Goal: Contribute content

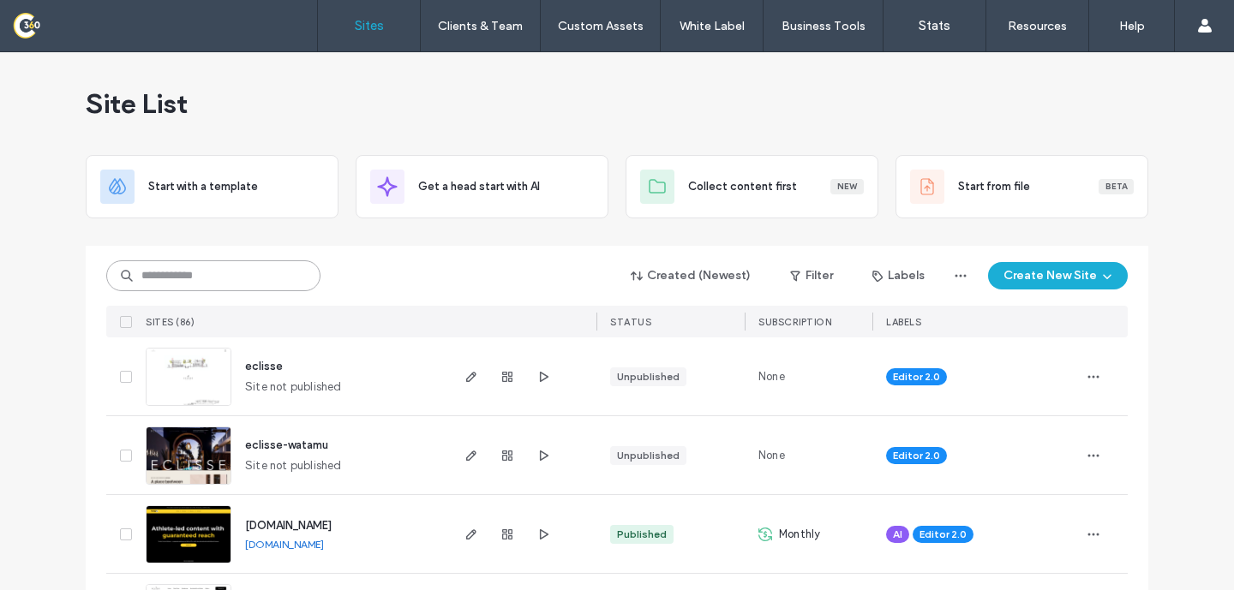
click at [195, 270] on input at bounding box center [213, 275] width 214 height 31
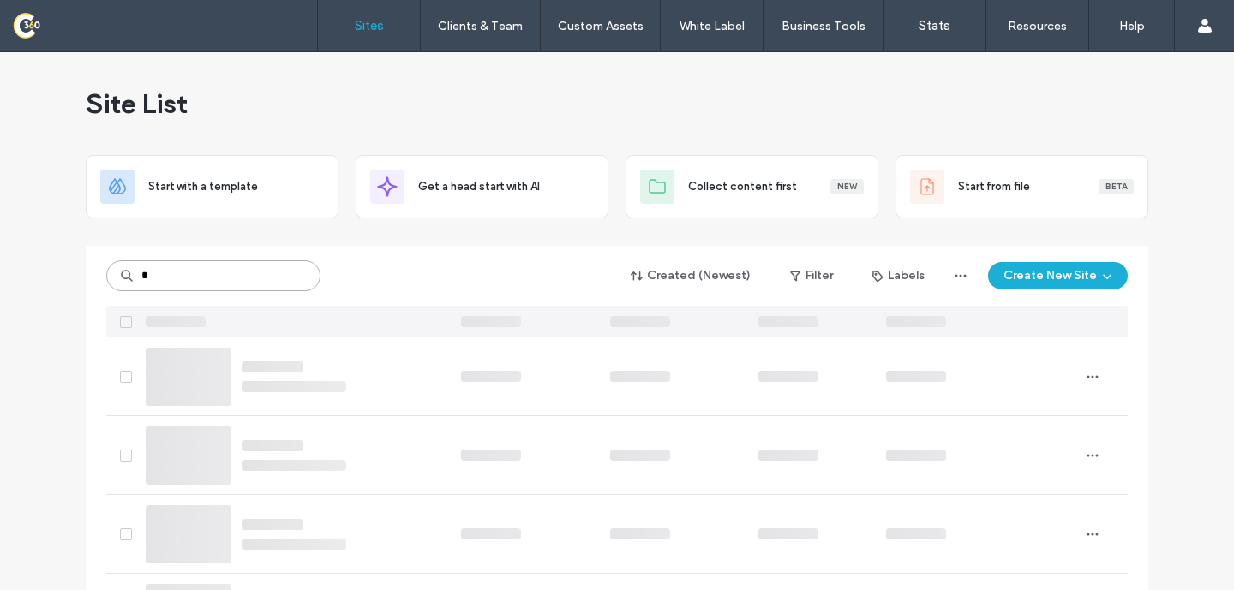
type input "*"
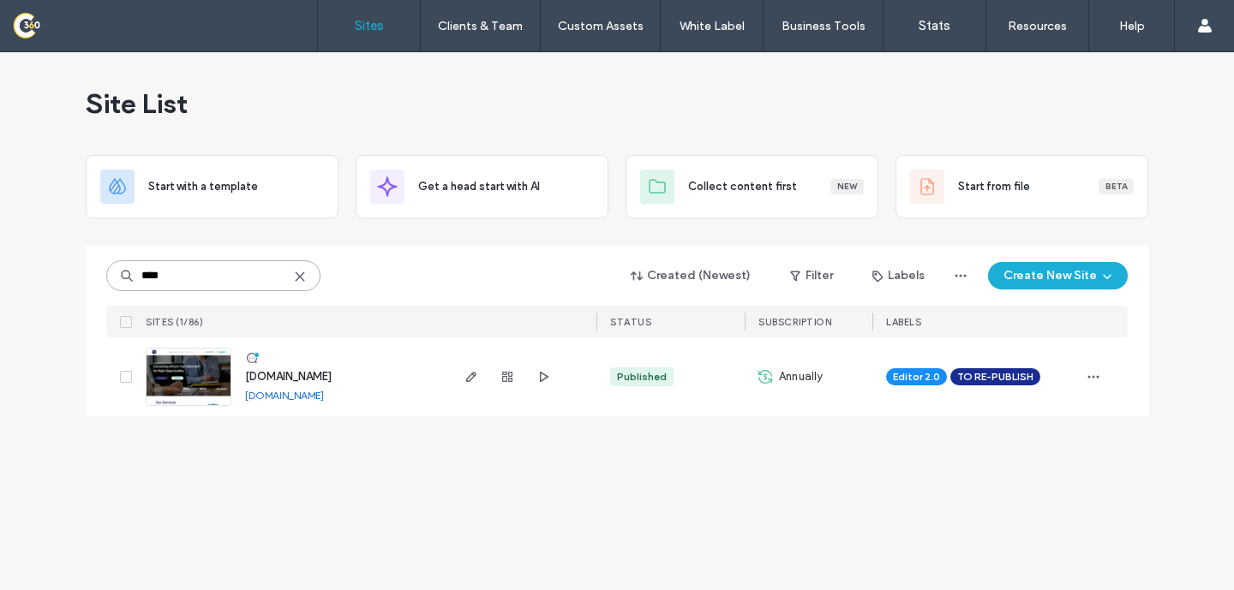
type input "****"
click at [469, 387] on div at bounding box center [507, 377] width 93 height 79
click at [469, 384] on span "button" at bounding box center [471, 377] width 21 height 21
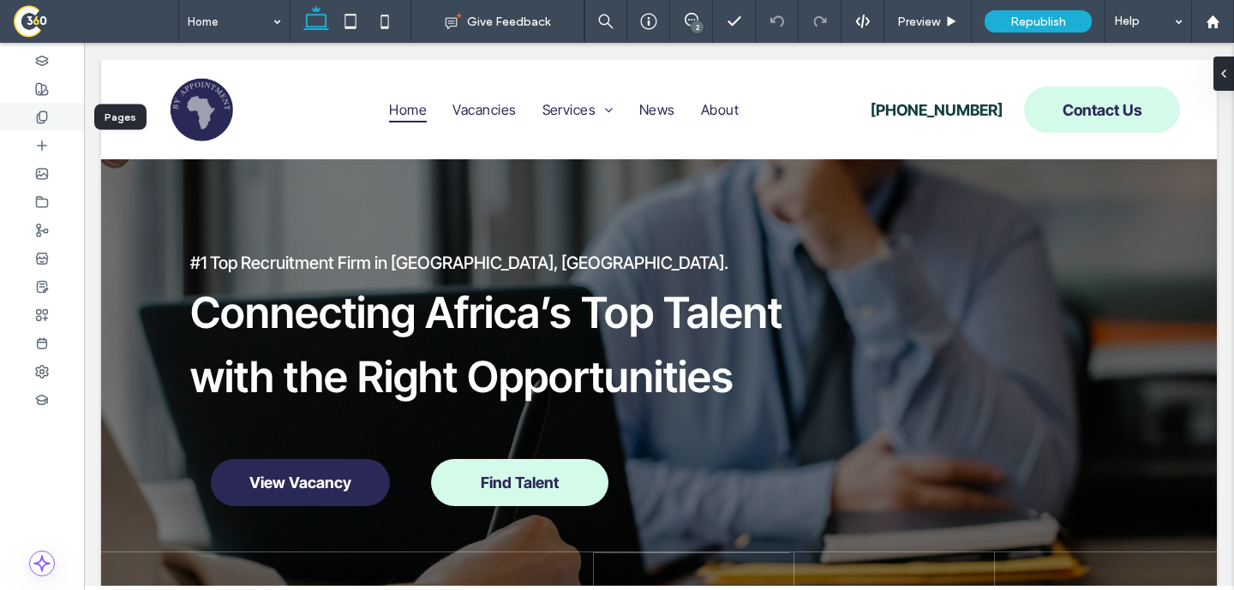
click at [46, 117] on use at bounding box center [41, 116] width 9 height 11
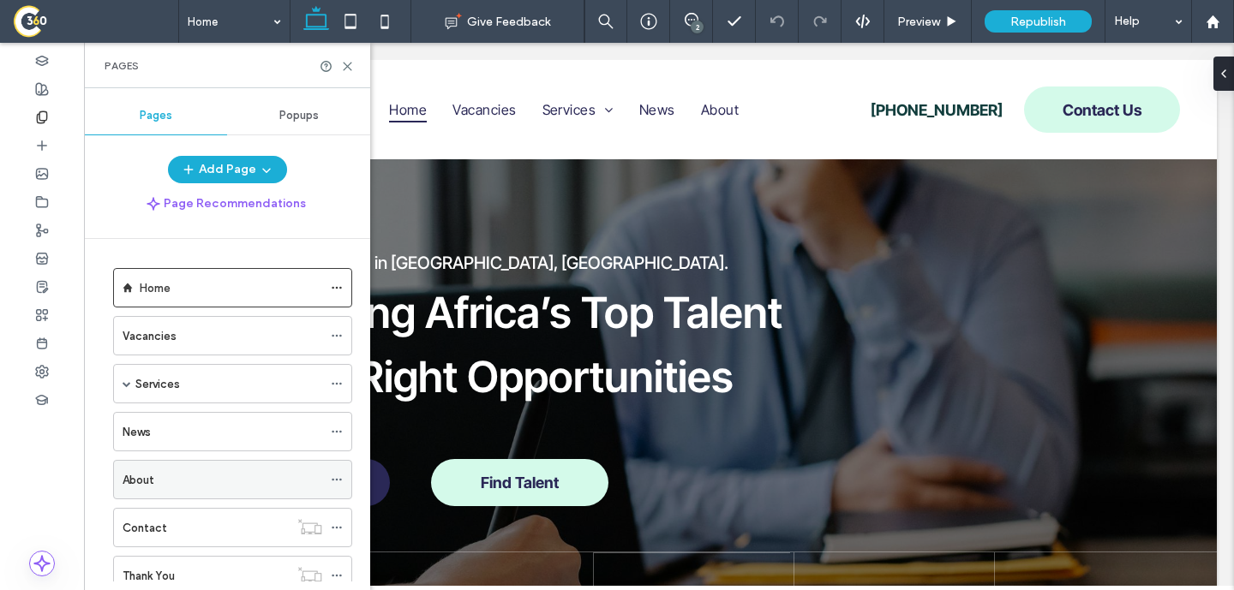
click at [213, 484] on div "About" at bounding box center [223, 480] width 200 height 18
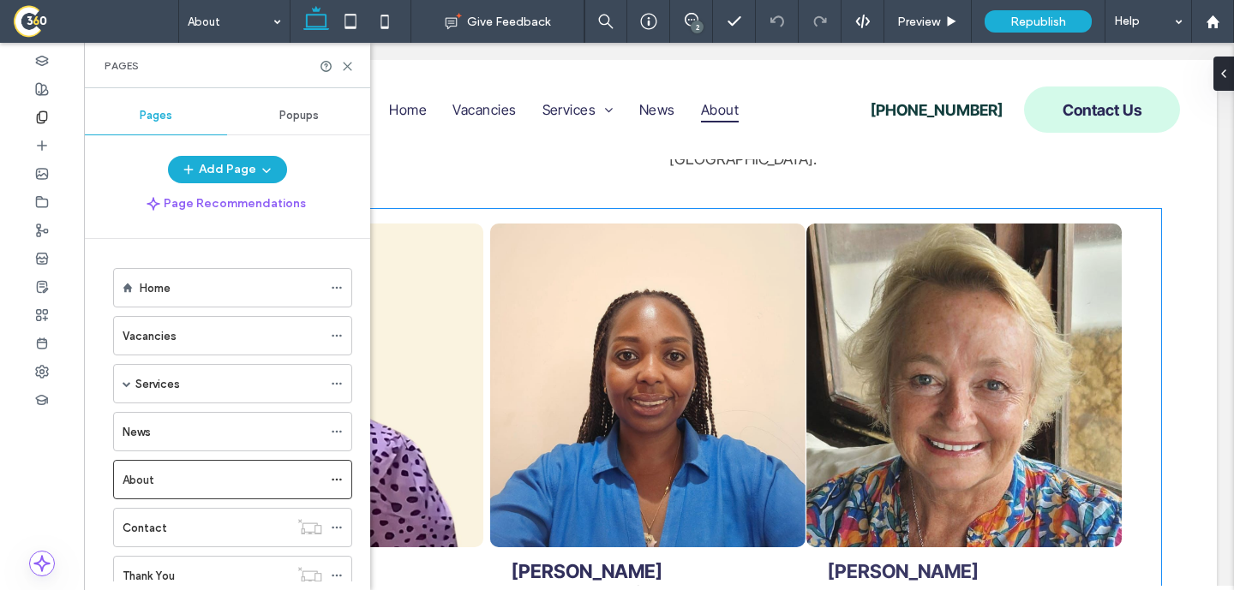
scroll to position [1993, 0]
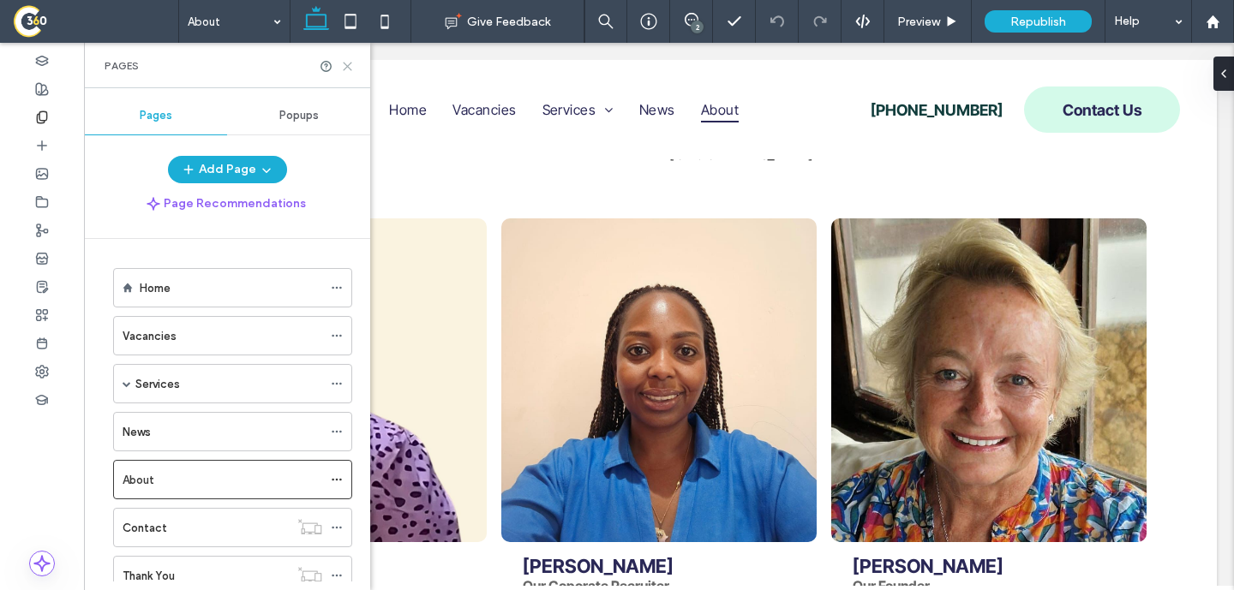
click at [346, 62] on icon at bounding box center [347, 66] width 13 height 13
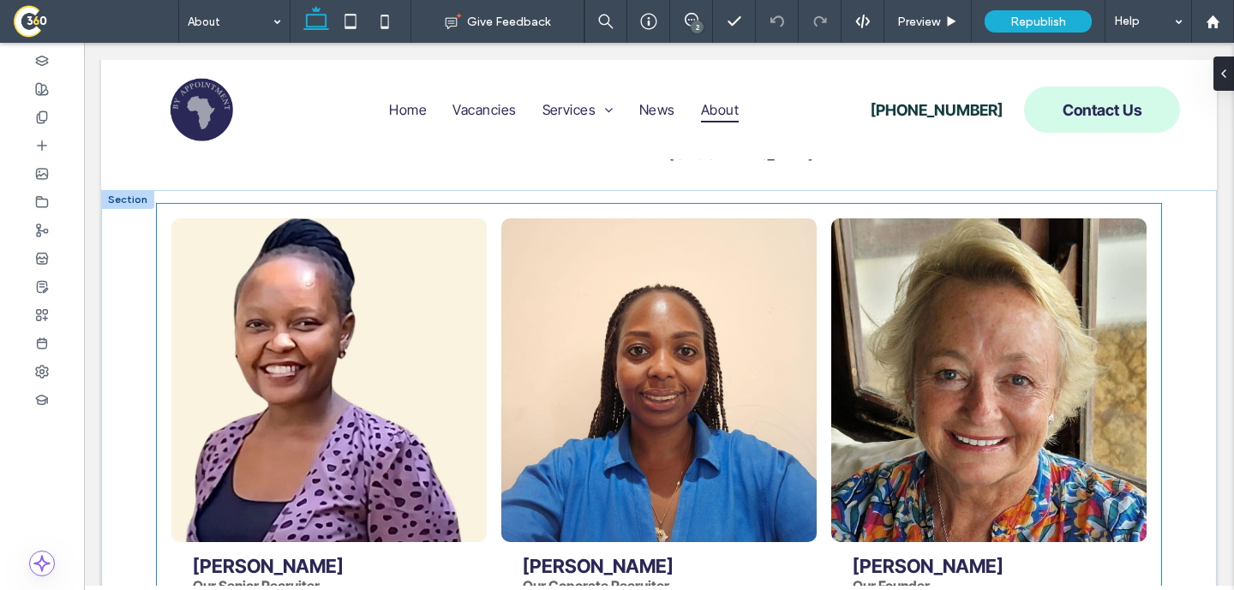
click at [318, 270] on link at bounding box center [328, 380] width 315 height 324
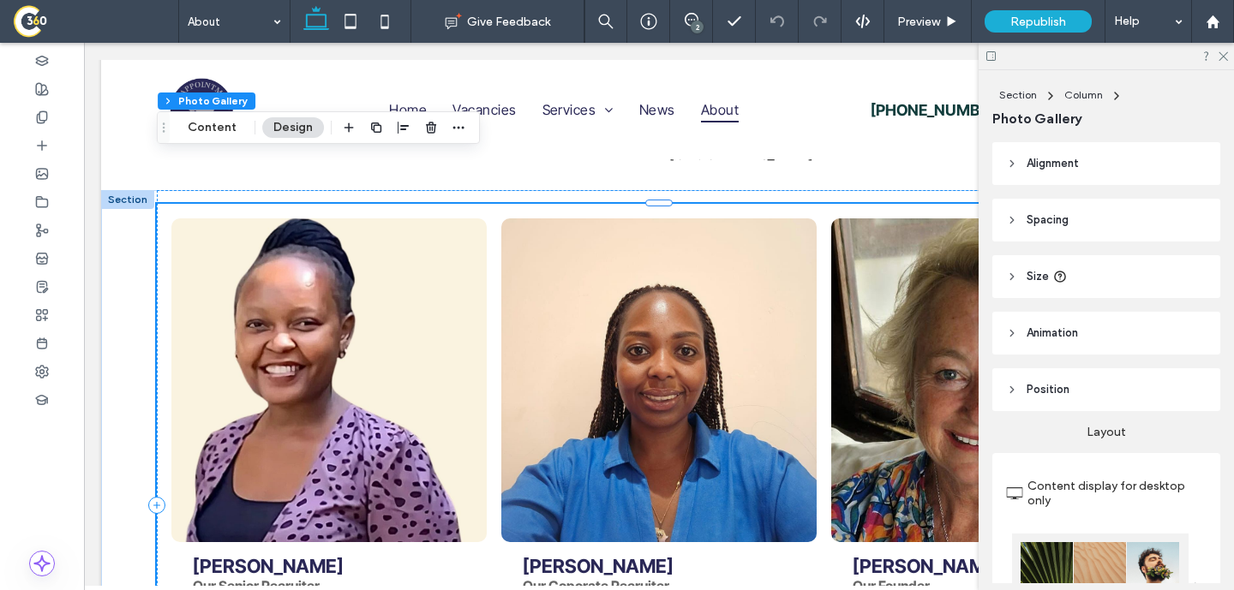
click at [318, 270] on link at bounding box center [328, 380] width 315 height 324
click at [204, 140] on div "Section Column Photo Gallery Content Design" at bounding box center [318, 127] width 323 height 33
click at [206, 135] on button "Content" at bounding box center [211, 127] width 71 height 21
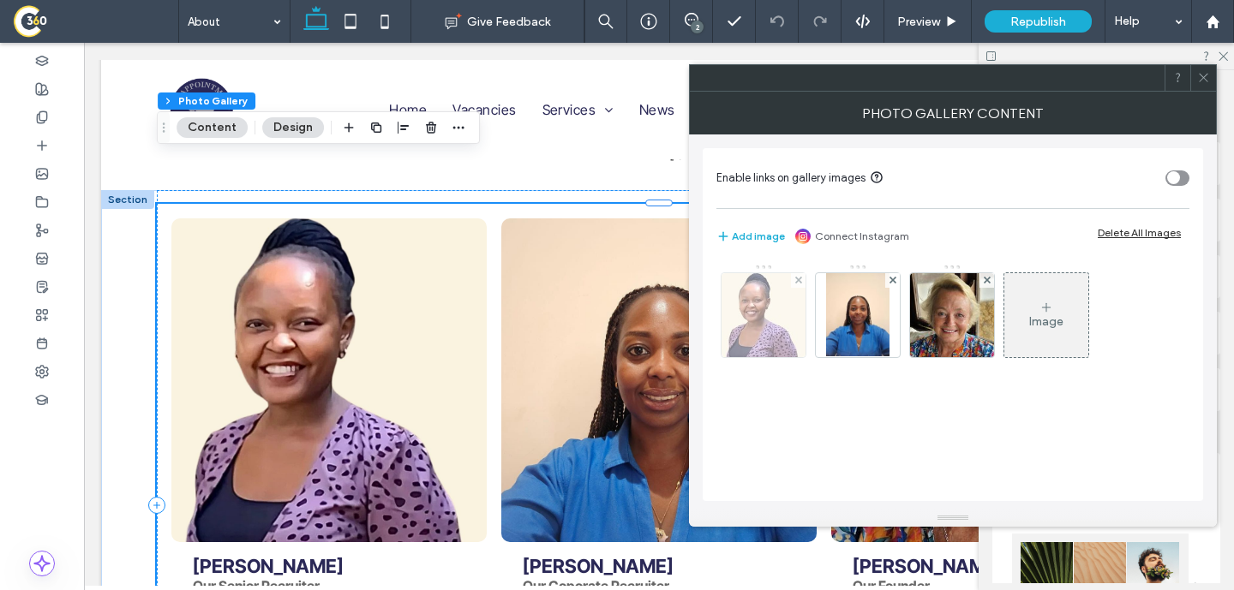
click at [774, 336] on img at bounding box center [763, 315] width 84 height 84
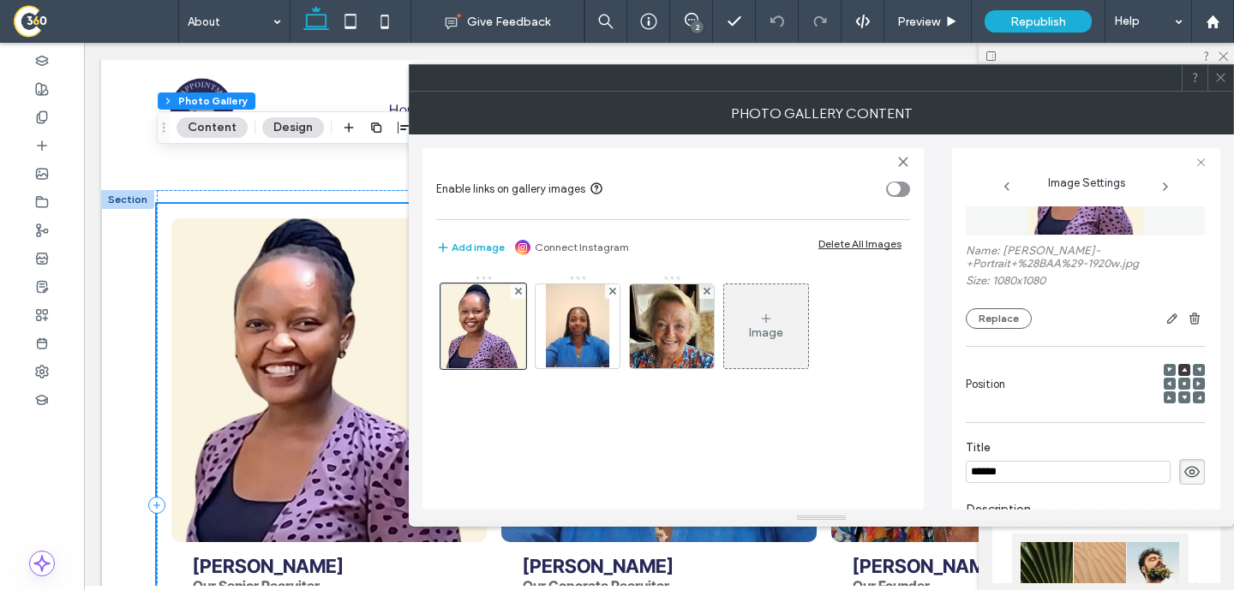
scroll to position [81, 0]
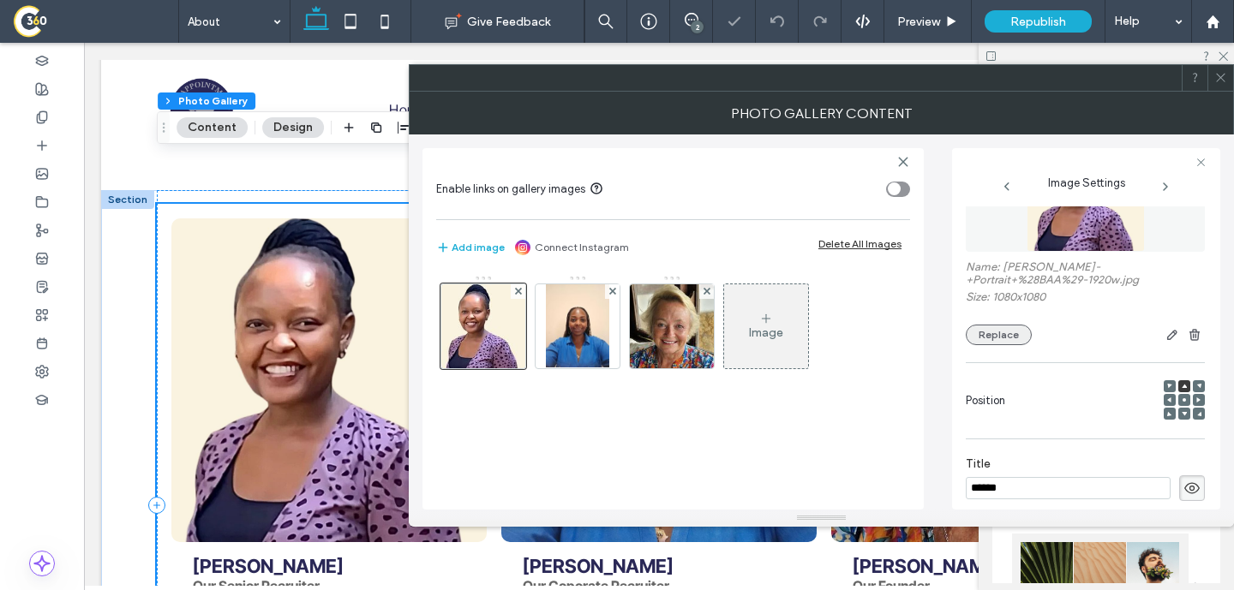
click at [990, 336] on button "Replace" at bounding box center [998, 335] width 66 height 21
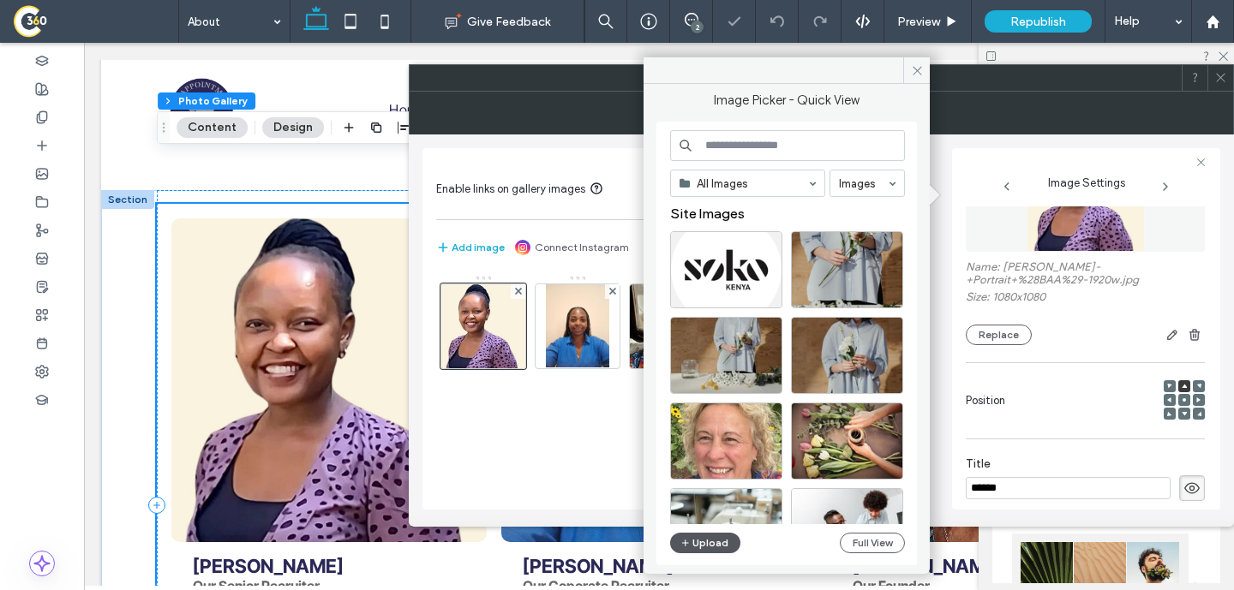
click at [684, 549] on icon "button" at bounding box center [685, 543] width 10 height 14
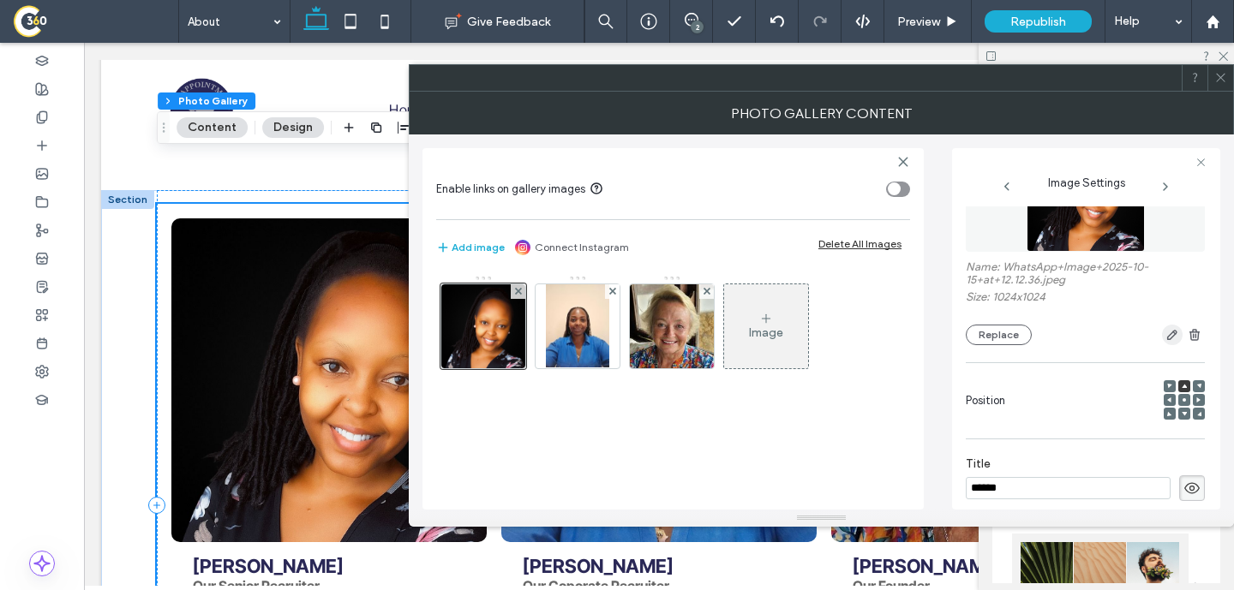
click at [1166, 340] on icon "button" at bounding box center [1172, 335] width 14 height 14
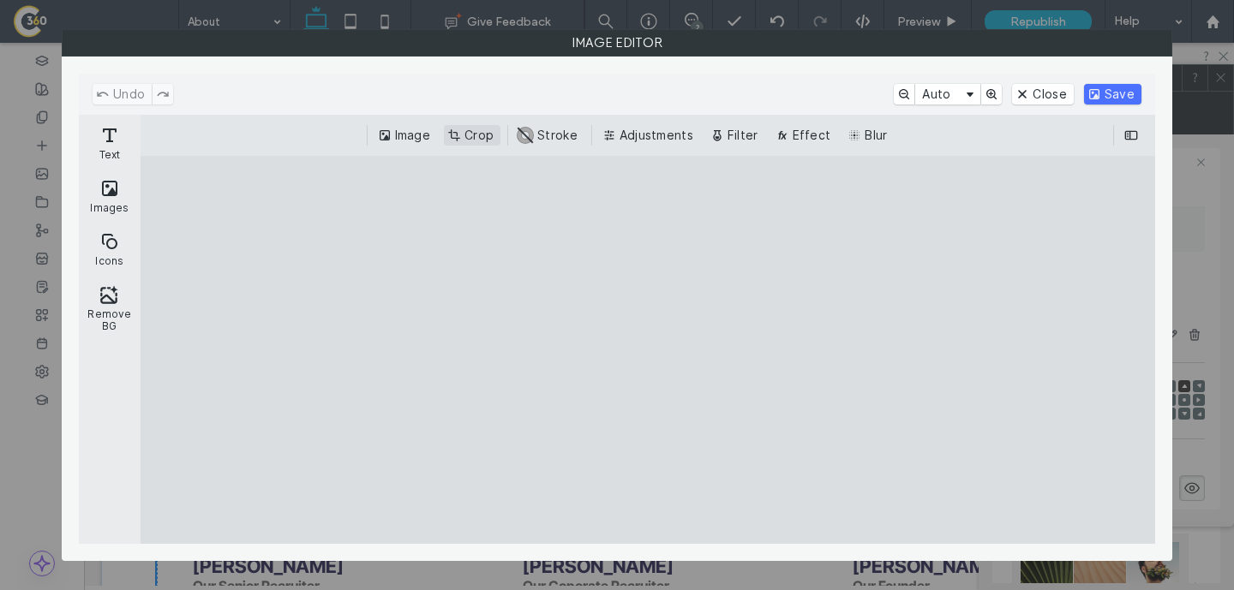
click at [468, 134] on button "Crop" at bounding box center [472, 135] width 57 height 21
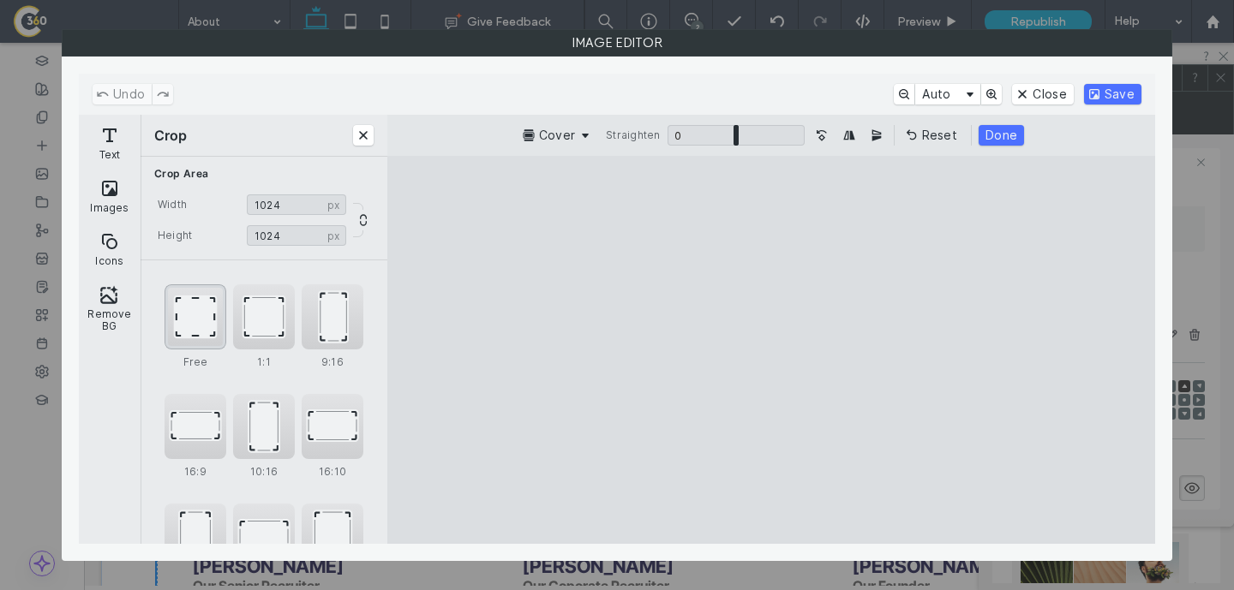
click at [206, 324] on div "Free" at bounding box center [195, 316] width 62 height 65
click at [257, 327] on div "1:1" at bounding box center [264, 316] width 62 height 65
click at [1109, 95] on button "Save" at bounding box center [1112, 94] width 57 height 21
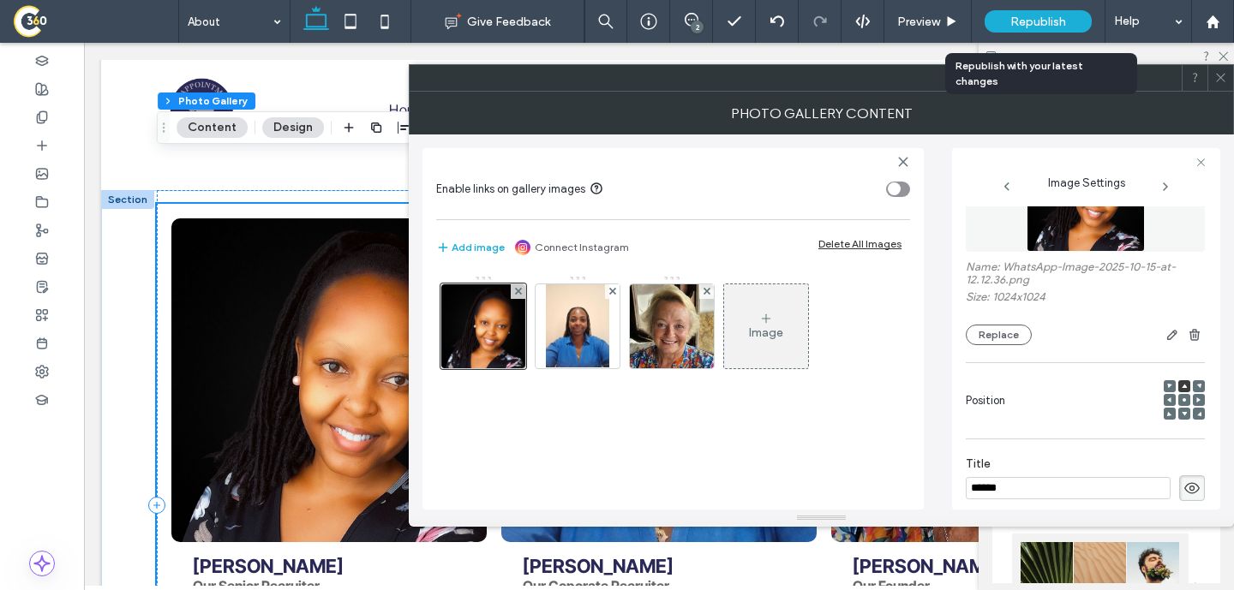
click at [1027, 26] on span "Republish" at bounding box center [1038, 22] width 56 height 15
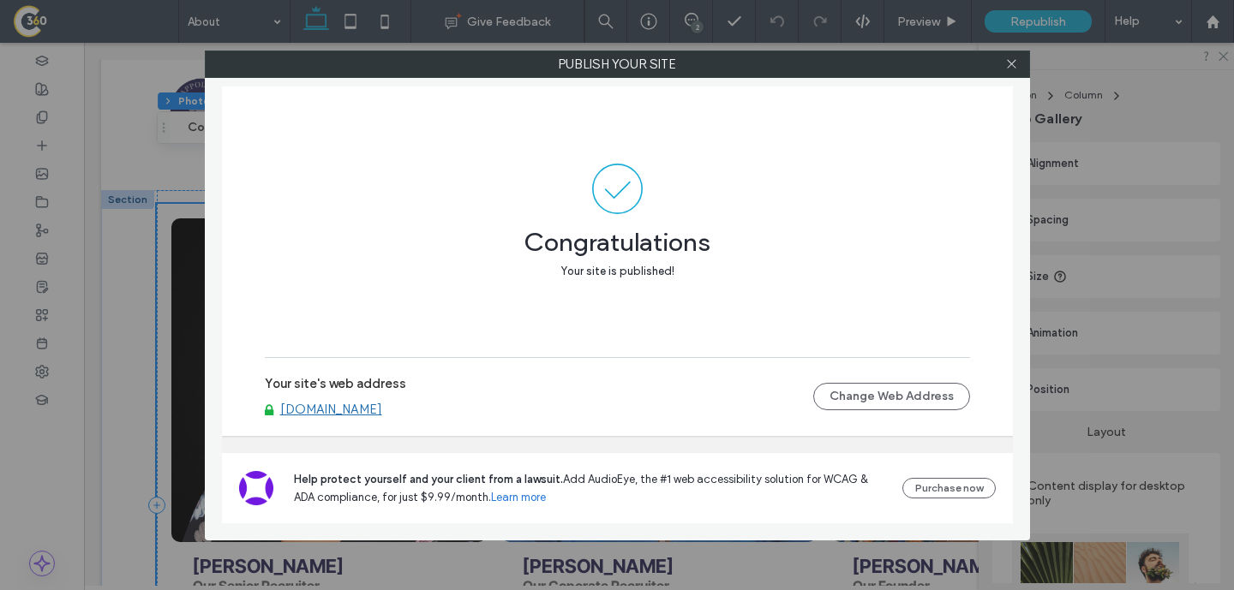
click at [382, 417] on link "[DOMAIN_NAME]" at bounding box center [331, 409] width 102 height 15
click at [1012, 70] on span at bounding box center [1011, 64] width 13 height 26
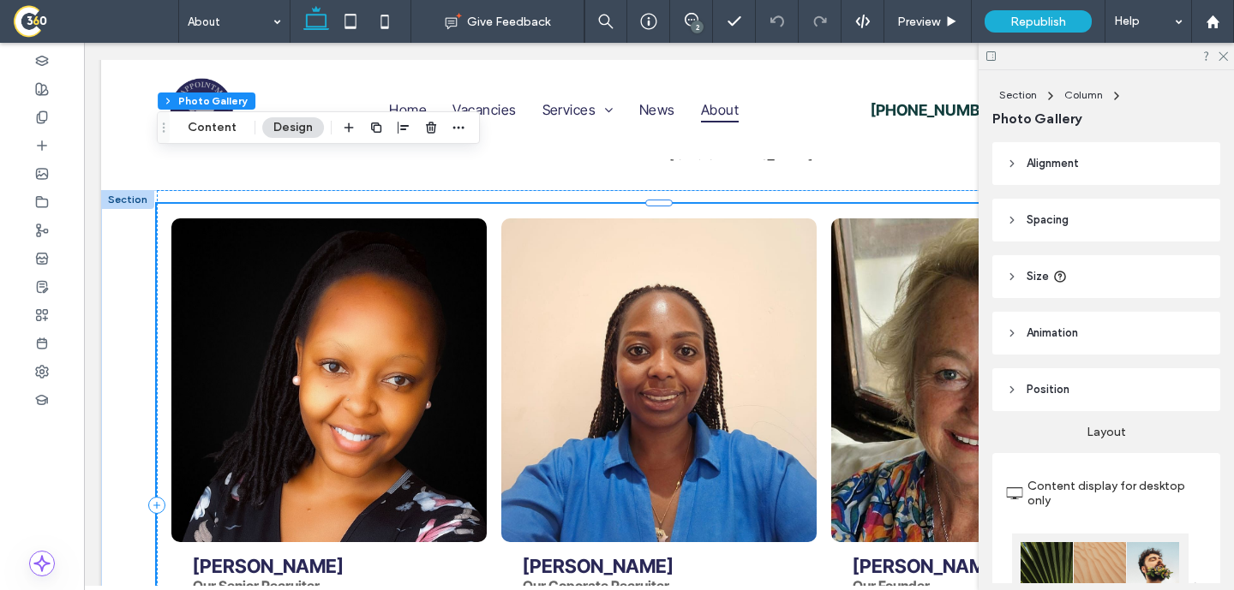
click at [21, 7] on span at bounding box center [95, 21] width 165 height 34
